Goal: Find specific page/section: Find specific page/section

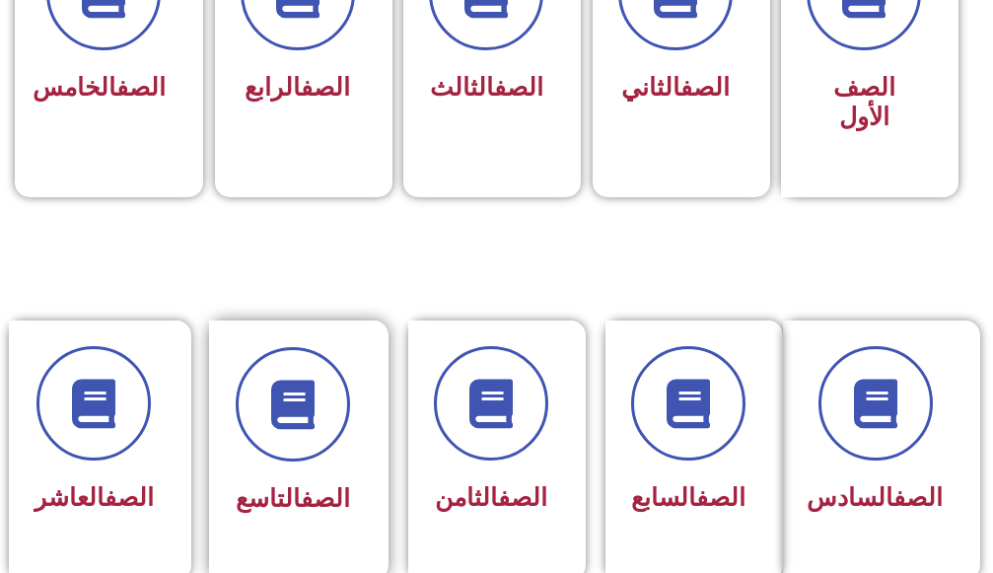
scroll to position [789, 0]
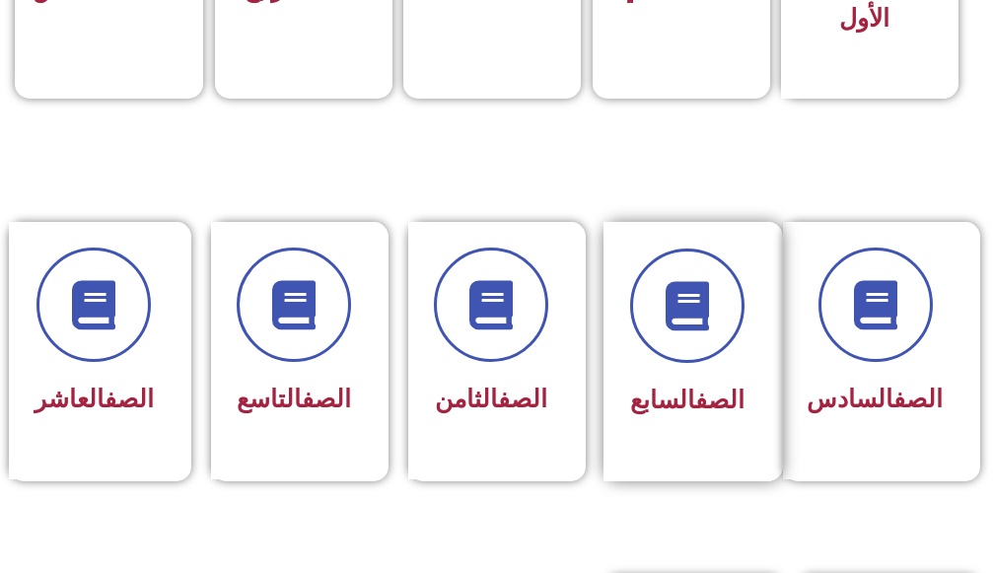
click at [615, 358] on div "الصف السابع" at bounding box center [688, 351] width 168 height 259
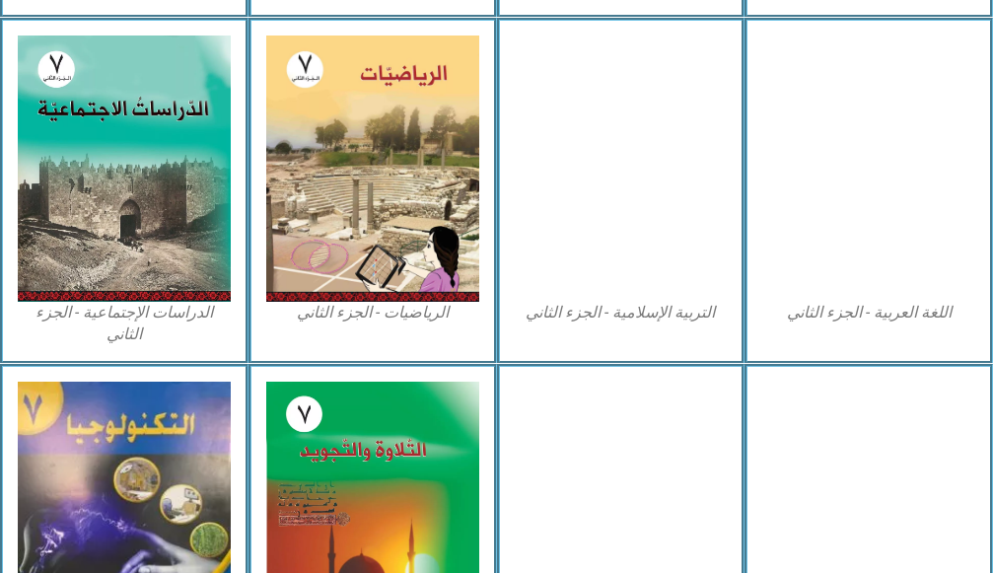
scroll to position [1112, 0]
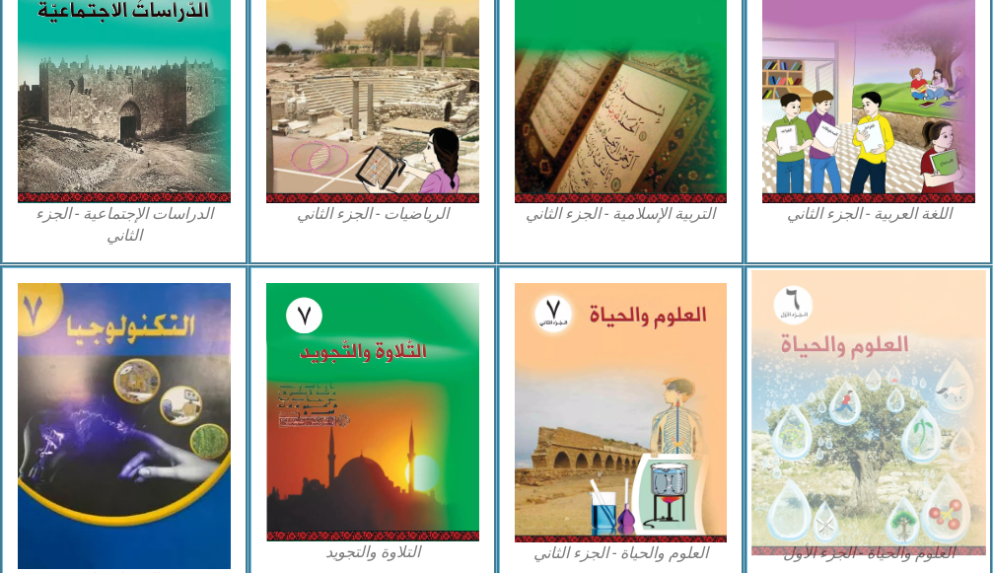
click at [886, 441] on img at bounding box center [868, 413] width 234 height 286
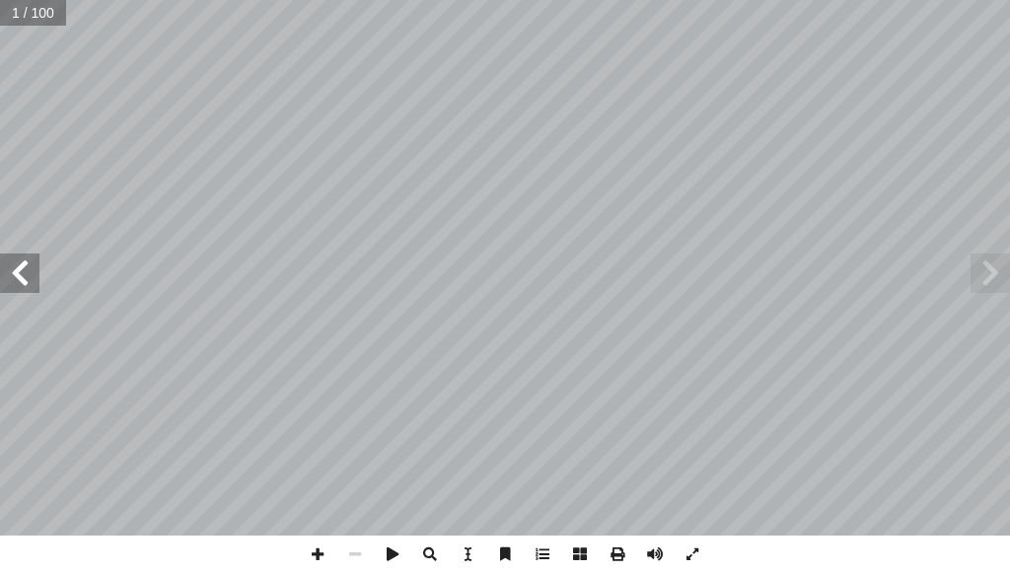
click at [35, 267] on span at bounding box center [19, 272] width 39 height 39
click at [24, 271] on span at bounding box center [19, 272] width 39 height 39
